Goal: Information Seeking & Learning: Learn about a topic

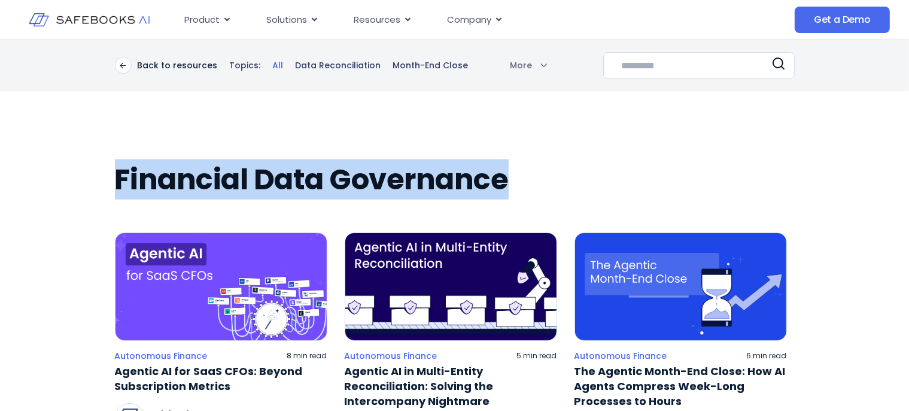
drag, startPoint x: 507, startPoint y: 180, endPoint x: 119, endPoint y: 185, distance: 387.8
click at [119, 185] on h2 "Financial Data Governance" at bounding box center [455, 180] width 680 height 34
copy h2 "Financial Data Governance"
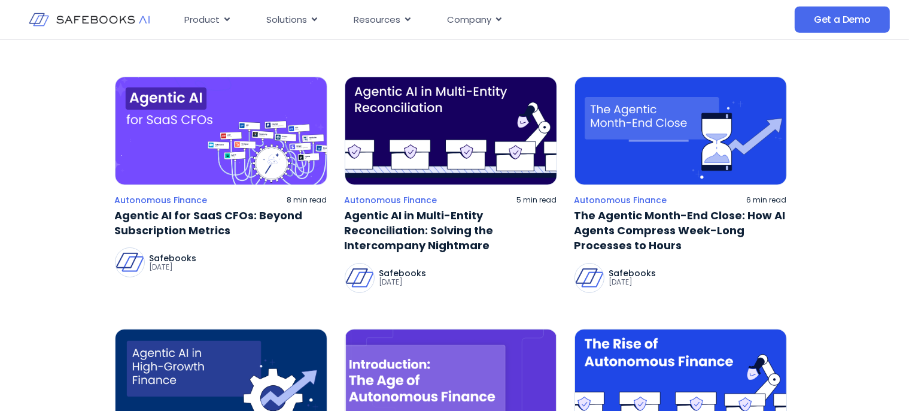
scroll to position [253, 0]
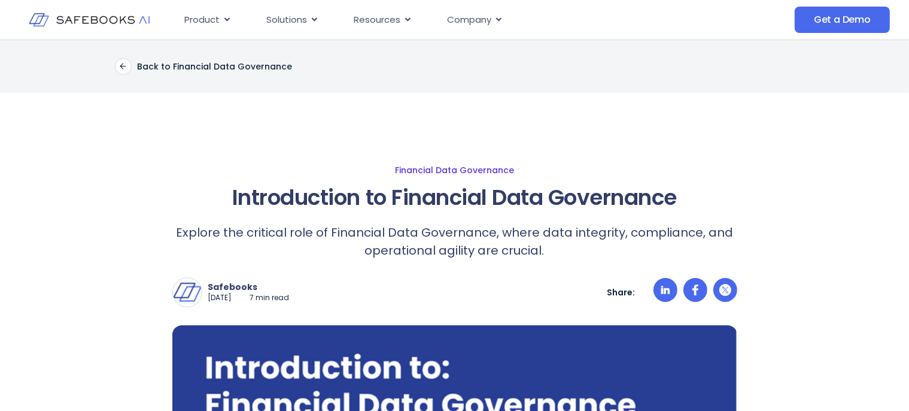
drag, startPoint x: 176, startPoint y: 173, endPoint x: 192, endPoint y: 161, distance: 20.1
click at [176, 173] on link "Financial Data Governance" at bounding box center [454, 170] width 799 height 11
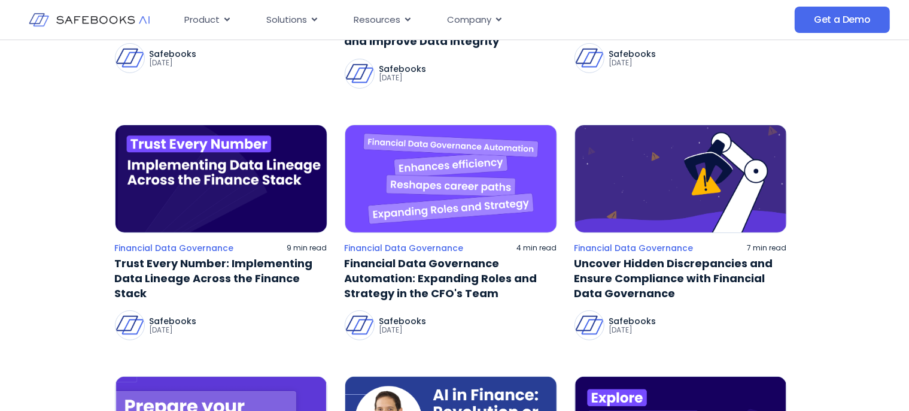
scroll to position [360, 0]
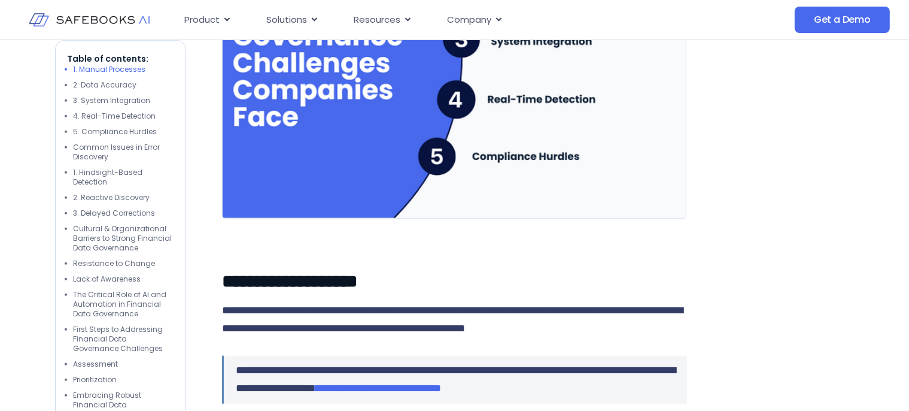
scroll to position [1074, 0]
